Goal: Information Seeking & Learning: Learn about a topic

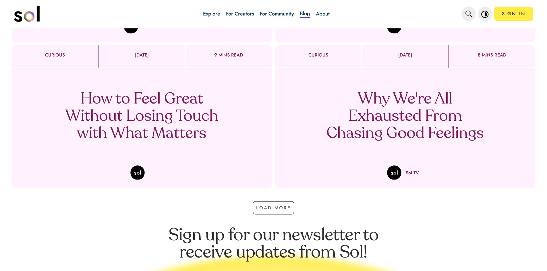
scroll to position [345, 0]
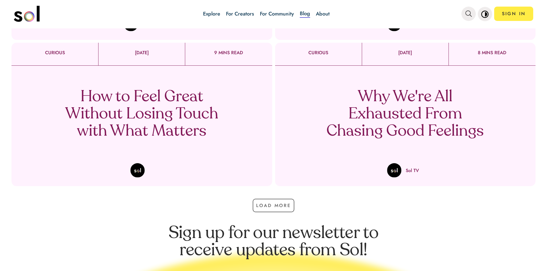
click at [158, 113] on p "How to Feel Great Without Losing Touch with What Matters" at bounding box center [141, 115] width 169 height 52
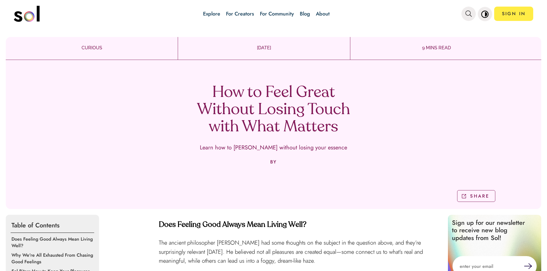
click at [198, 82] on div "How to Feel Great Without Losing Touch with What Matters Learn how to [PERSON_N…" at bounding box center [274, 136] width 536 height 145
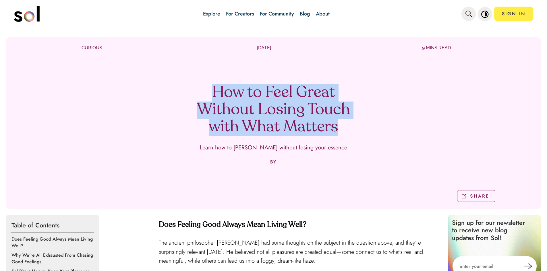
drag, startPoint x: 195, startPoint y: 88, endPoint x: 349, endPoint y: 133, distance: 160.1
click at [349, 133] on h1 "How to Feel Great Without Losing Touch with What Matters" at bounding box center [273, 110] width 169 height 52
copy h1 "How to Feel Great Without Losing Touch with What Matters"
click at [154, 107] on div "How to Feel Great Without Losing Touch with What Matters Learn how to [PERSON_N…" at bounding box center [274, 136] width 536 height 145
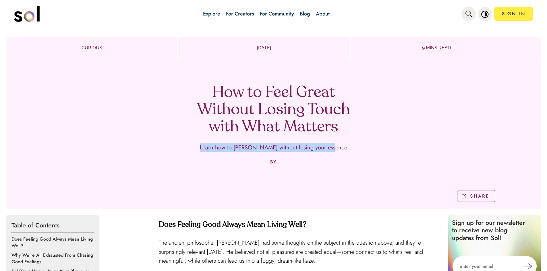
drag, startPoint x: 205, startPoint y: 148, endPoint x: 334, endPoint y: 153, distance: 129.1
click at [334, 153] on div "How to Feel Great Without Losing Touch with What Matters Learn how to [PERSON_N…" at bounding box center [274, 136] width 536 height 145
copy p "Learn how to [PERSON_NAME] without losing your essence"
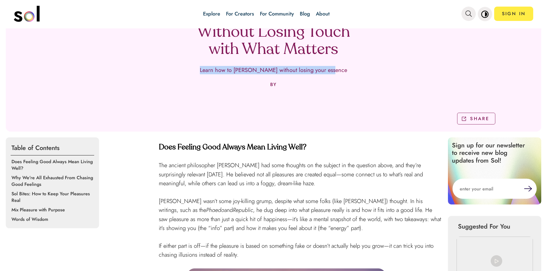
scroll to position [144, 0]
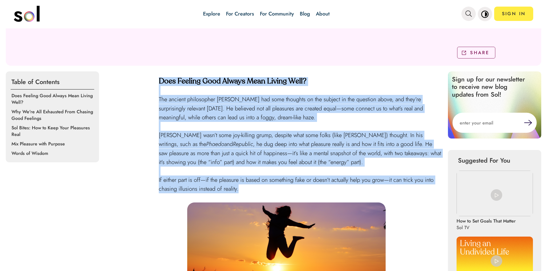
drag, startPoint x: 160, startPoint y: 78, endPoint x: 368, endPoint y: 188, distance: 235.0
copy div "Does Feeling Good Always Mean Living Well? The ancient philosopher [PERSON_NAME…"
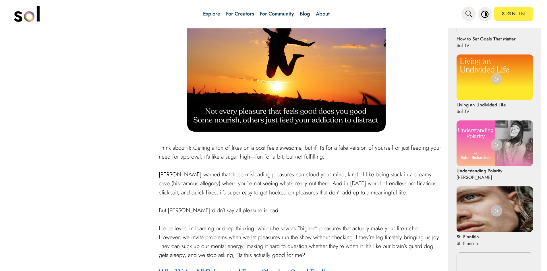
scroll to position [402, 0]
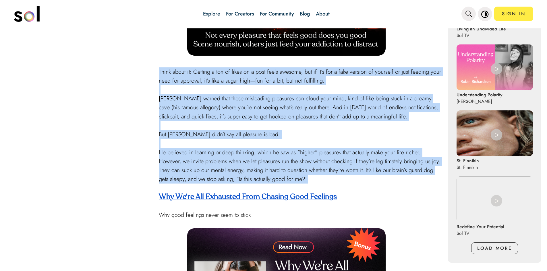
drag, startPoint x: 158, startPoint y: 70, endPoint x: 350, endPoint y: 178, distance: 220.6
copy div "Lorem ipsum do: Sitamet c adi el seddo ei t inci utlab etdolor, mag al en’a min…"
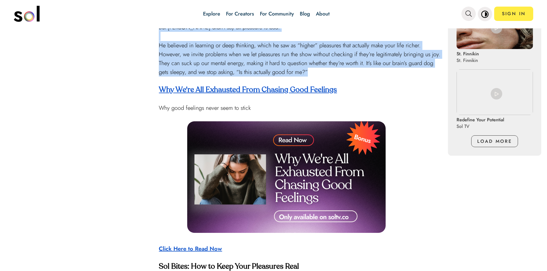
scroll to position [517, 0]
